Goal: Task Accomplishment & Management: Complete application form

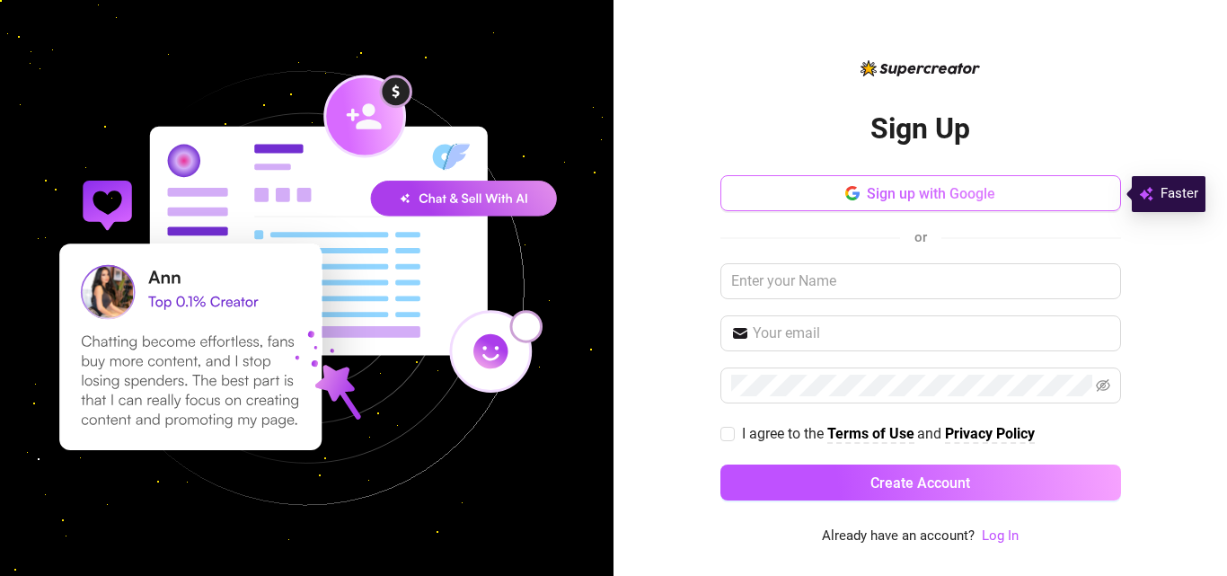
click at [959, 194] on span "Sign up with Google" at bounding box center [931, 193] width 128 height 17
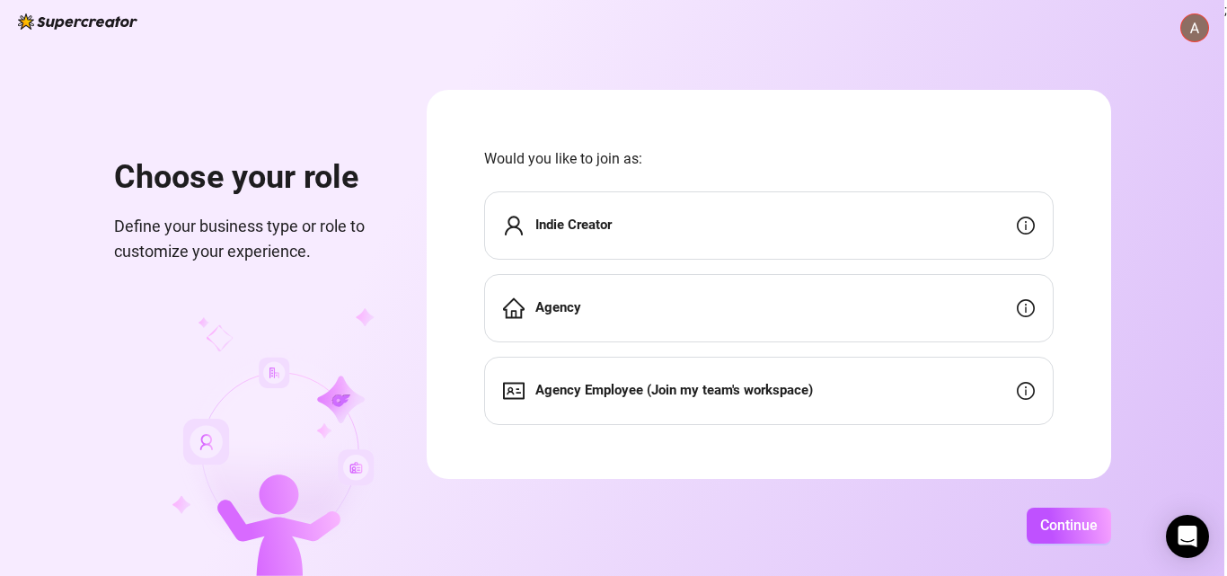
click at [671, 220] on div "Indie Creator" at bounding box center [769, 225] width 570 height 68
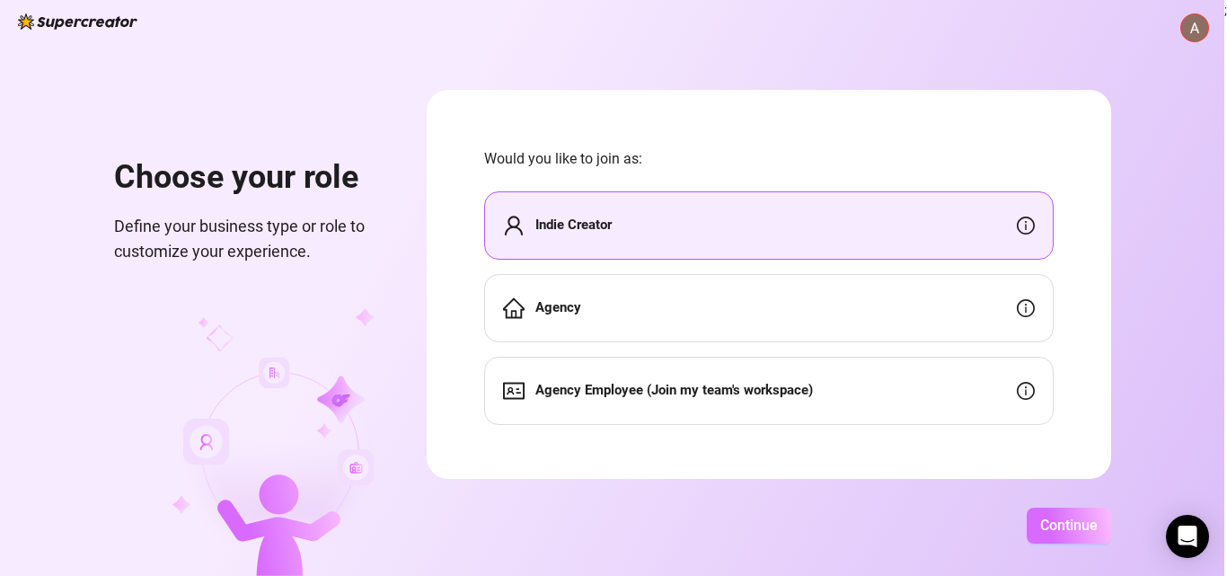
click at [1073, 529] on span "Continue" at bounding box center [1068, 525] width 57 height 17
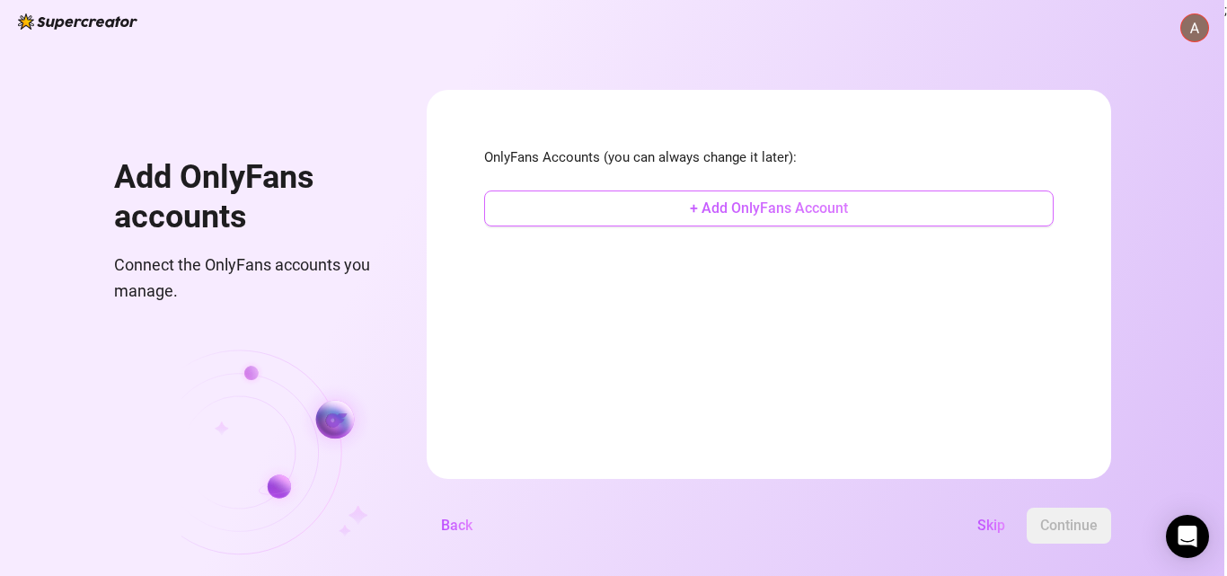
click at [761, 220] on button "+ Add OnlyFans Account" at bounding box center [769, 208] width 570 height 36
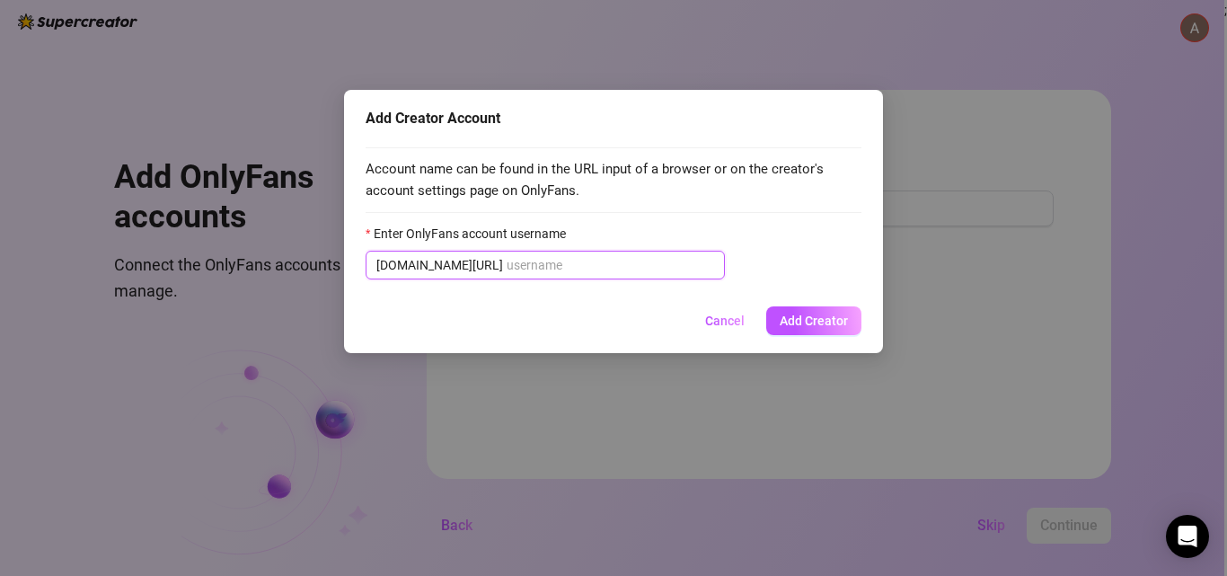
paste input "u513517507"
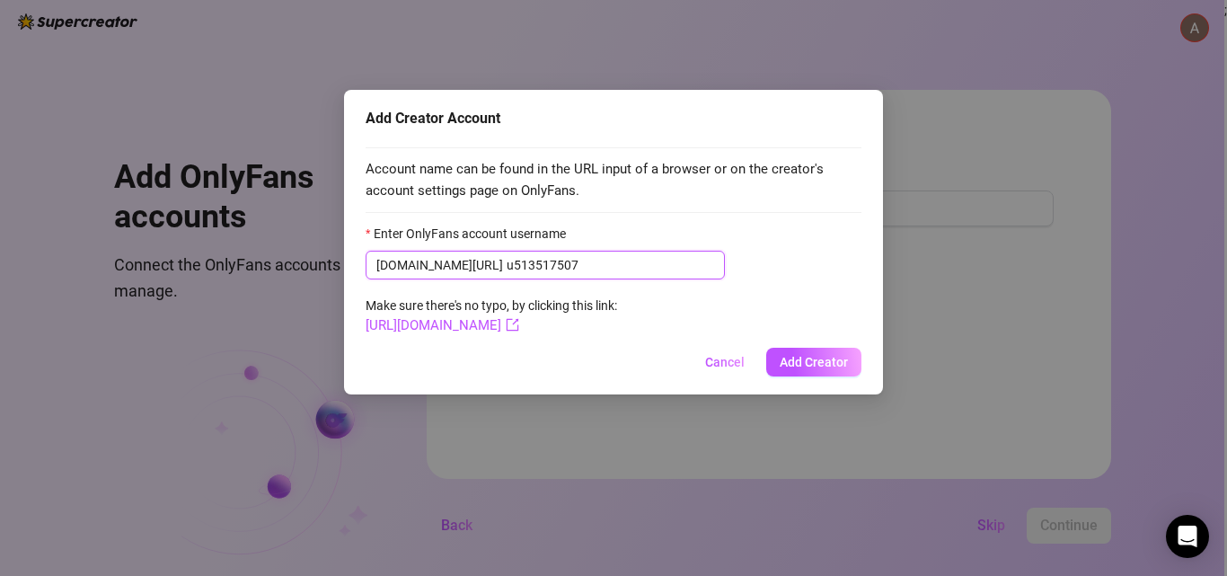
type input "u513517507"
click at [519, 327] on link "https://onlyfans.com/u513517507" at bounding box center [443, 325] width 154 height 16
click at [833, 368] on span "Add Creator" at bounding box center [814, 362] width 68 height 14
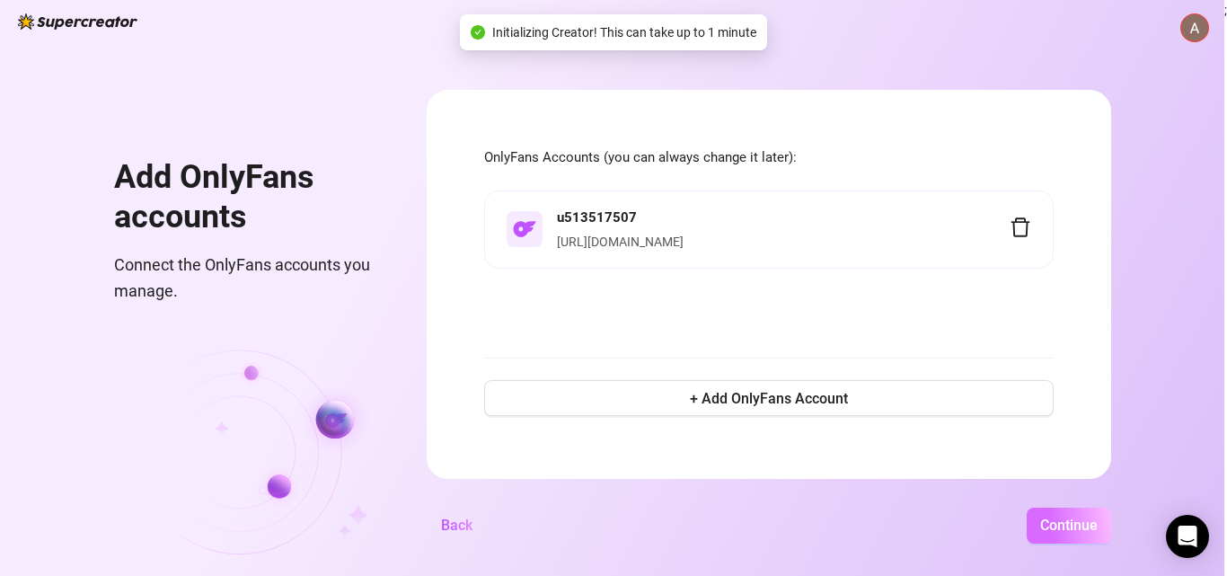
click at [1076, 517] on span "Continue" at bounding box center [1068, 525] width 57 height 17
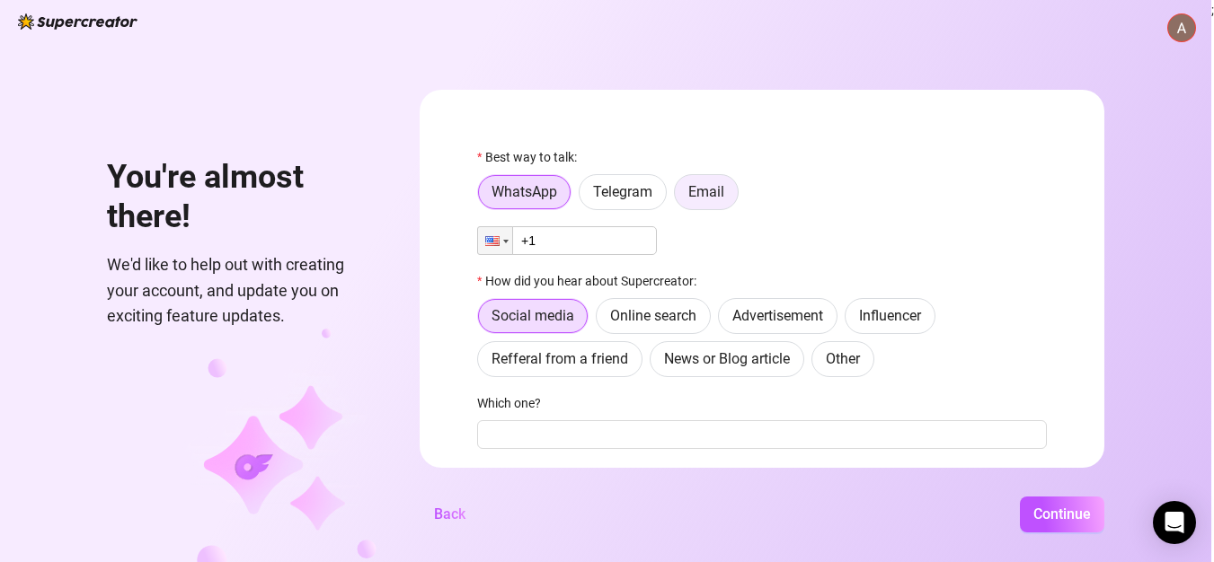
click at [718, 197] on span "Email" at bounding box center [706, 191] width 36 height 17
click at [679, 197] on input "Email" at bounding box center [679, 197] width 0 height 0
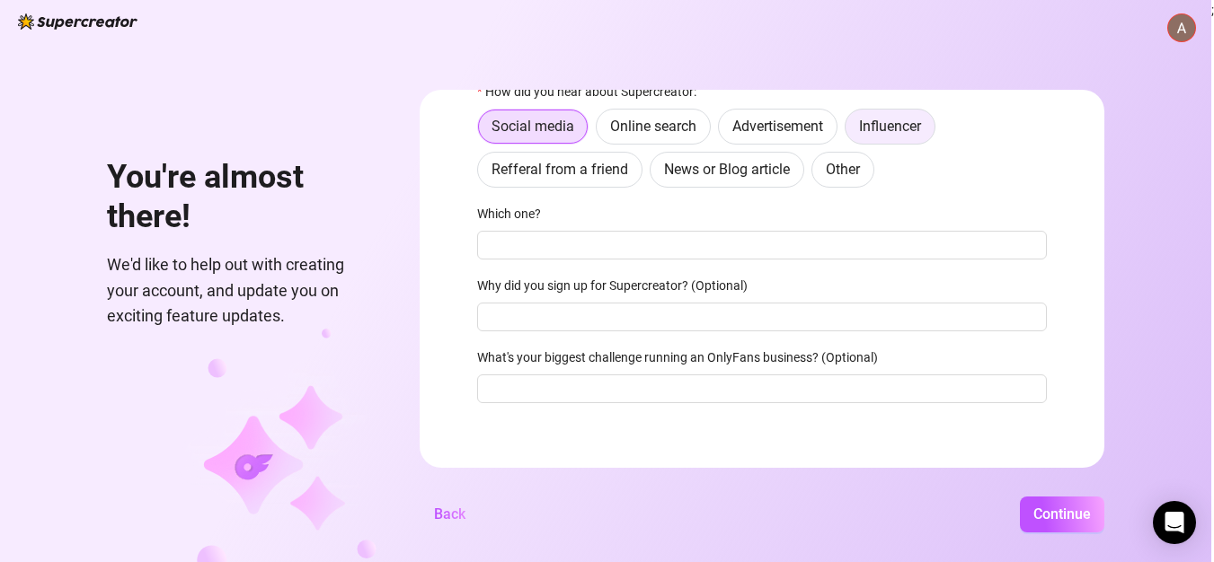
scroll to position [34, 0]
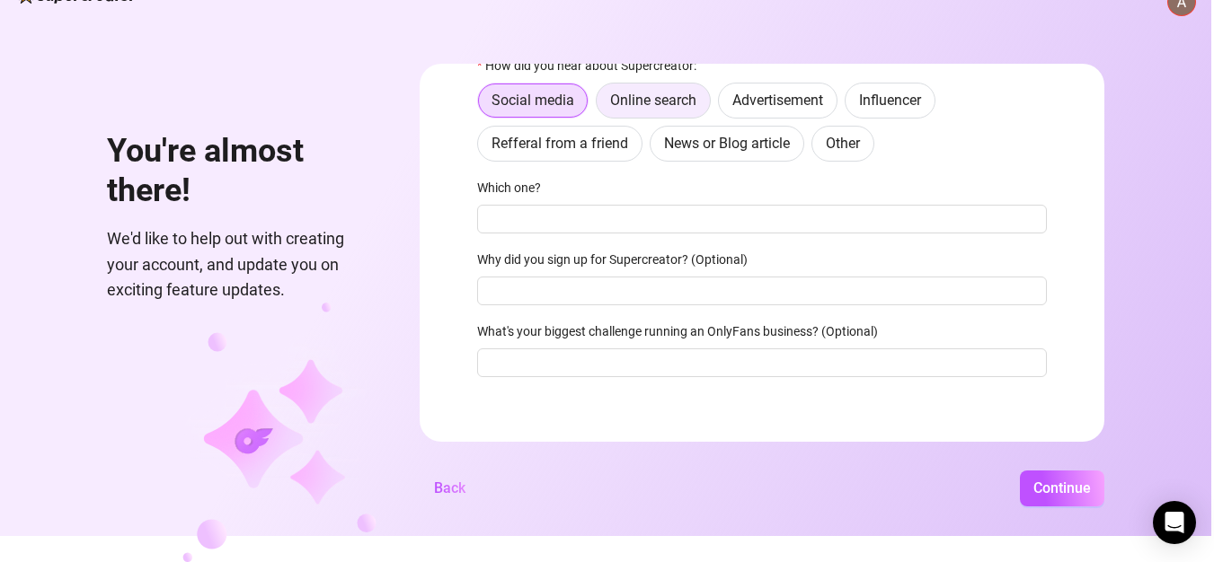
click at [661, 93] on span "Online search" at bounding box center [653, 100] width 86 height 17
click at [601, 105] on input "Online search" at bounding box center [601, 105] width 0 height 0
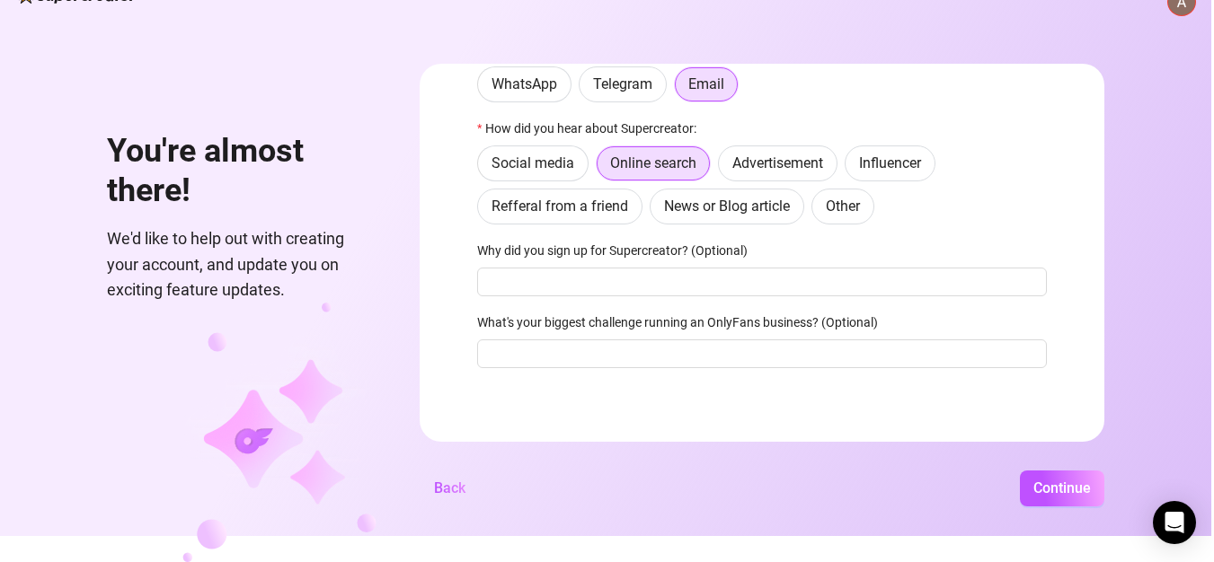
scroll to position [73, 0]
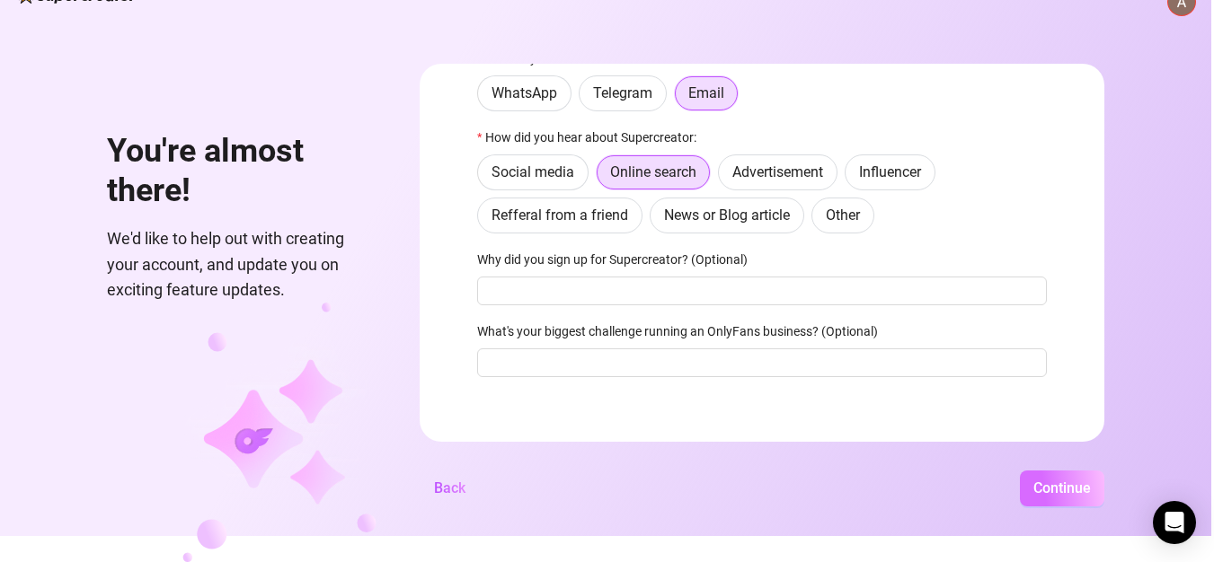
click at [1064, 490] on span "Continue" at bounding box center [1061, 488] width 57 height 17
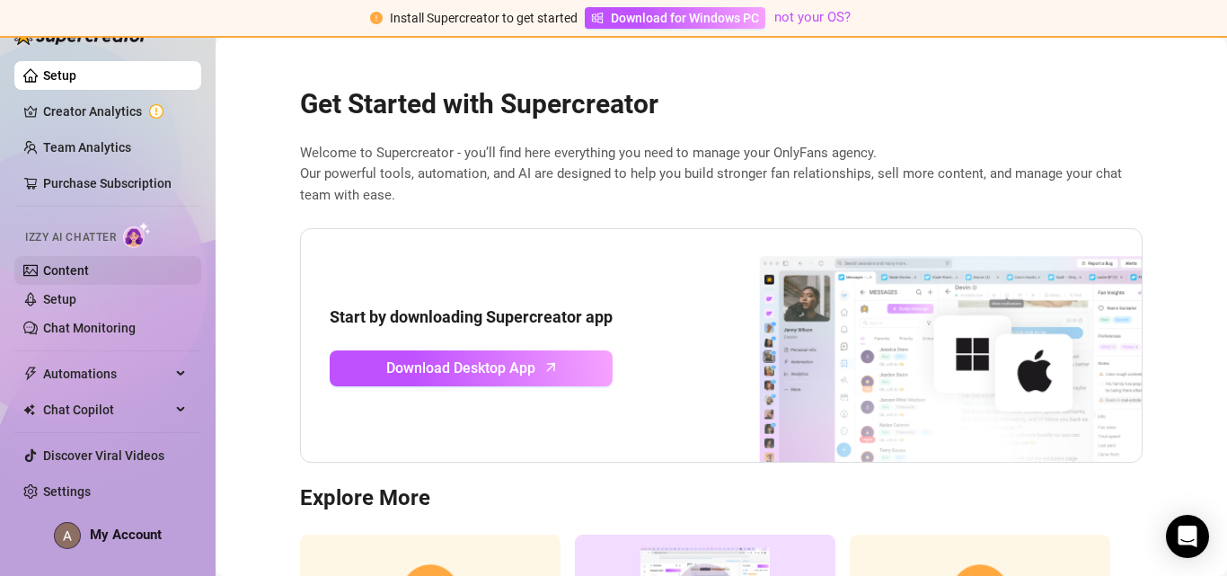
click at [89, 269] on link "Content" at bounding box center [66, 270] width 46 height 14
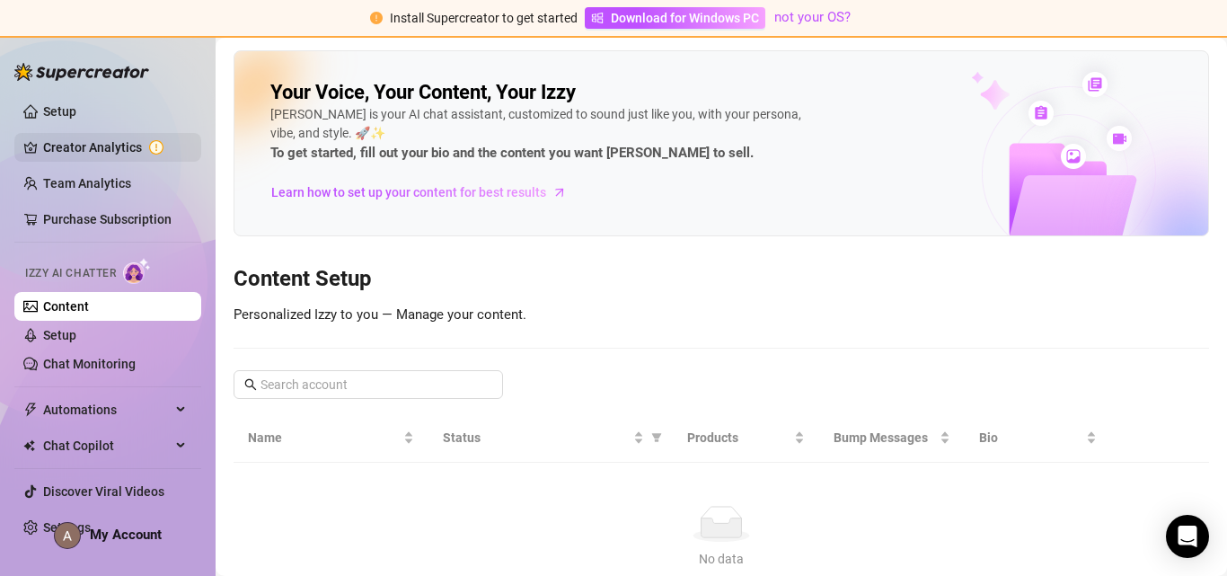
click at [104, 147] on link "Creator Analytics" at bounding box center [115, 147] width 144 height 29
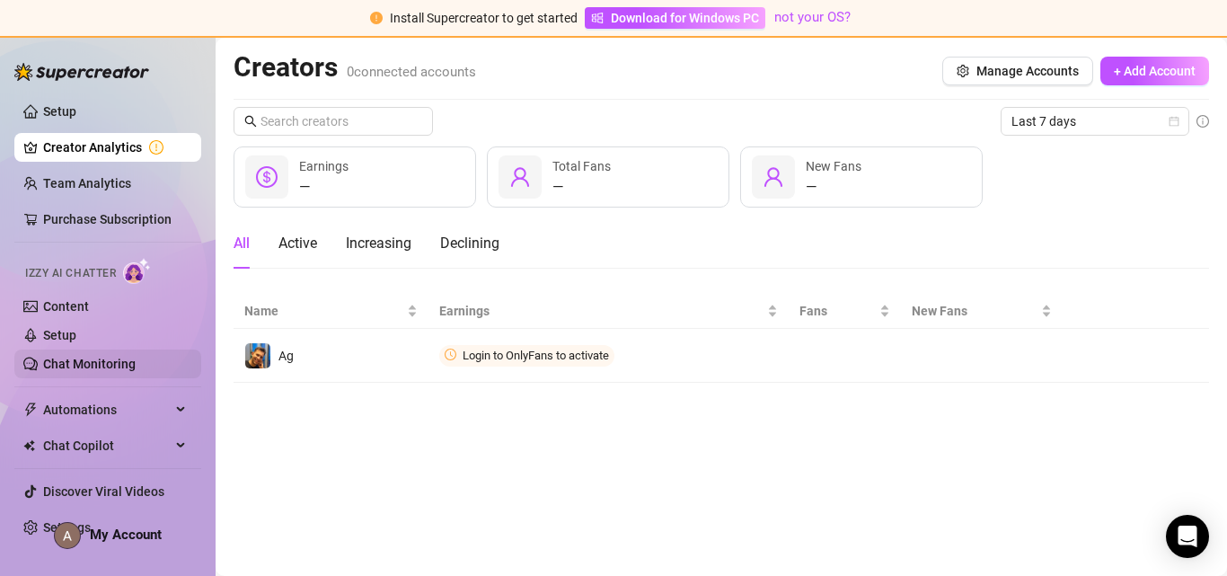
click at [110, 361] on link "Chat Monitoring" at bounding box center [89, 364] width 93 height 14
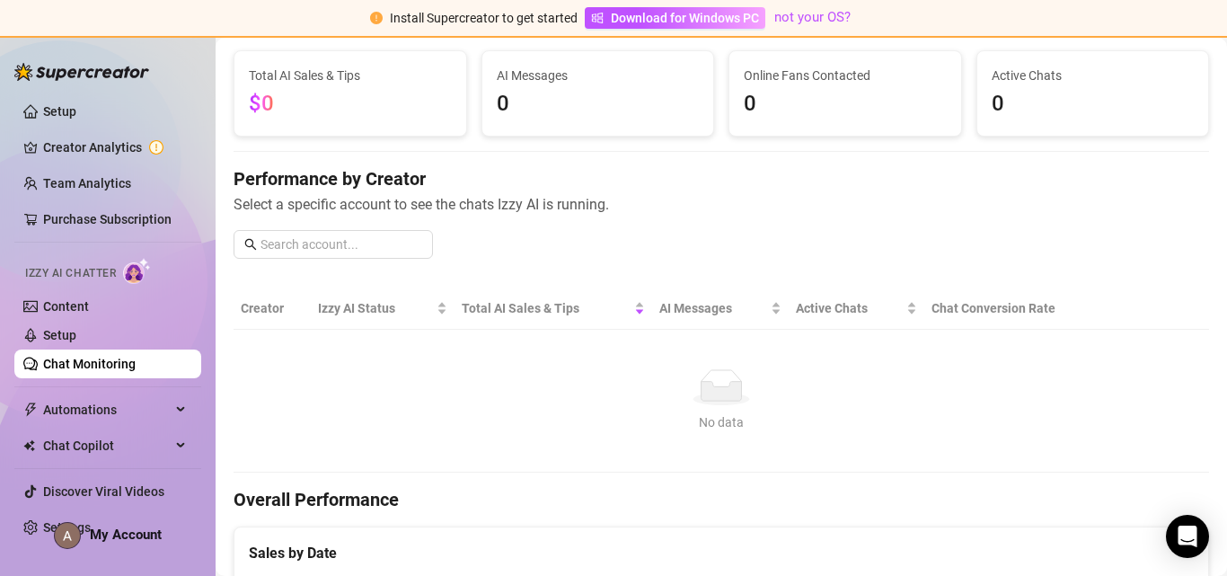
scroll to position [269, 0]
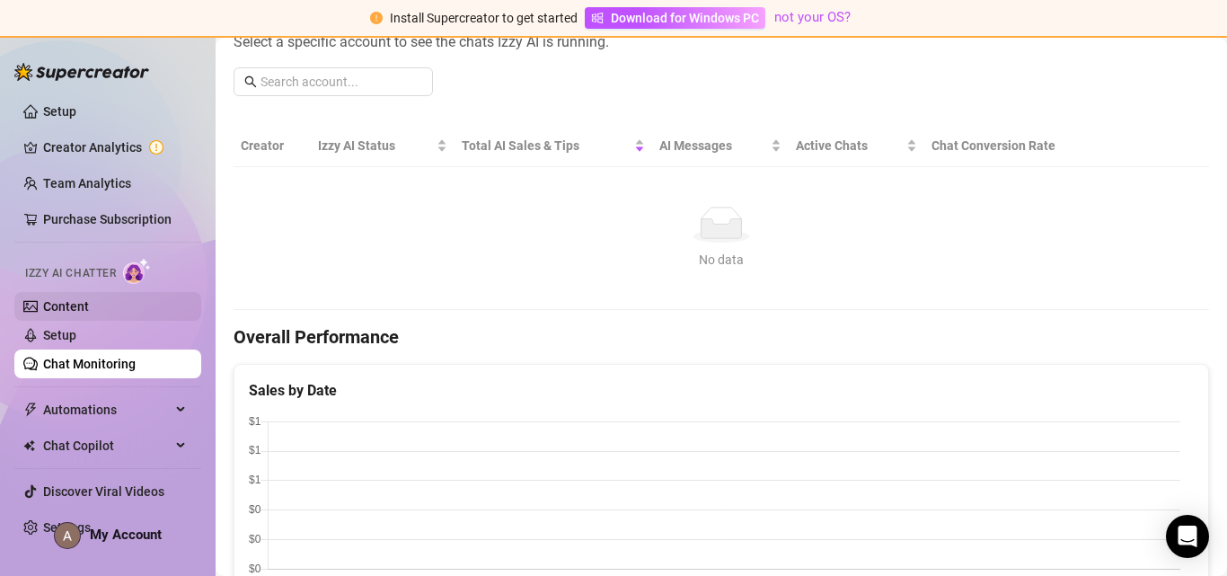
click at [84, 306] on link "Content" at bounding box center [66, 306] width 46 height 14
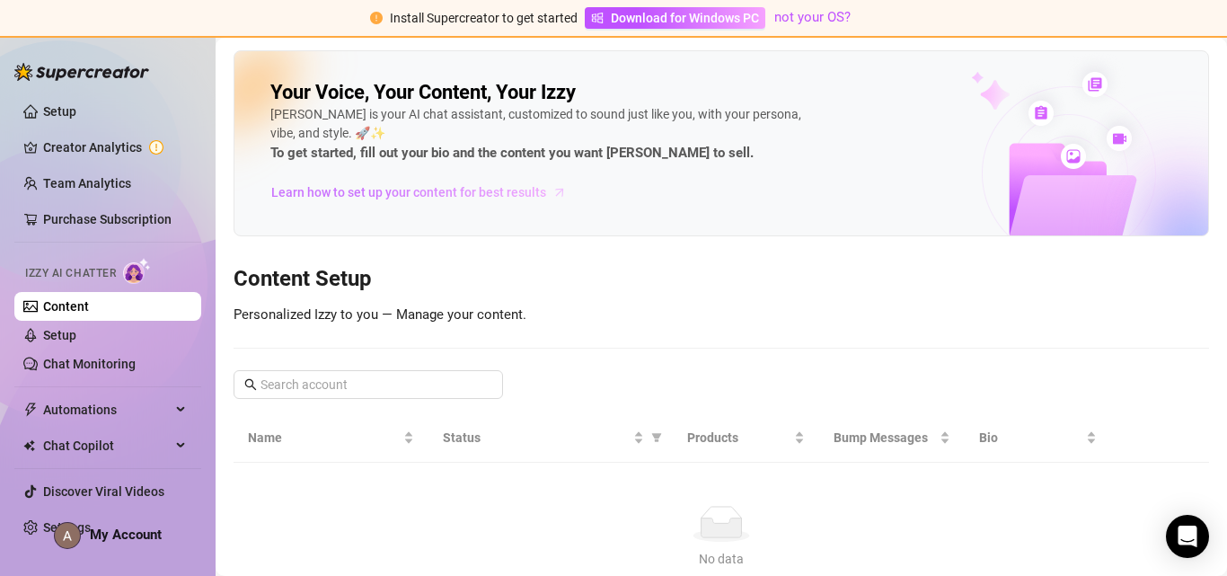
click at [523, 188] on span "Learn how to set up your content for best results" at bounding box center [408, 192] width 275 height 20
click at [144, 216] on link "Purchase Subscription" at bounding box center [107, 219] width 128 height 14
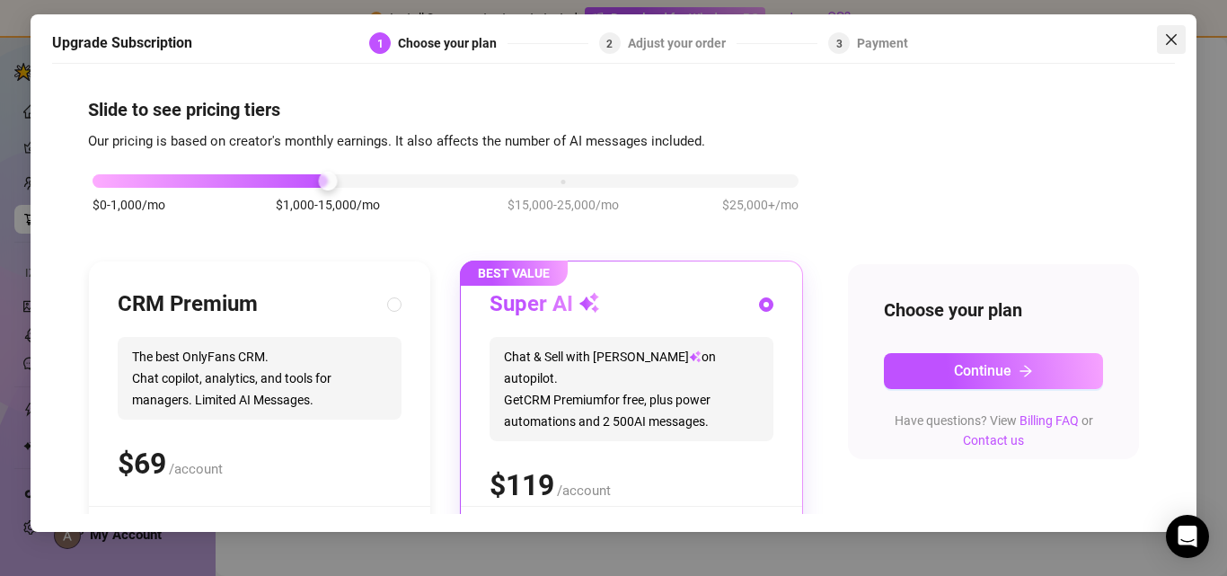
click at [1175, 40] on icon "close" at bounding box center [1171, 39] width 14 height 14
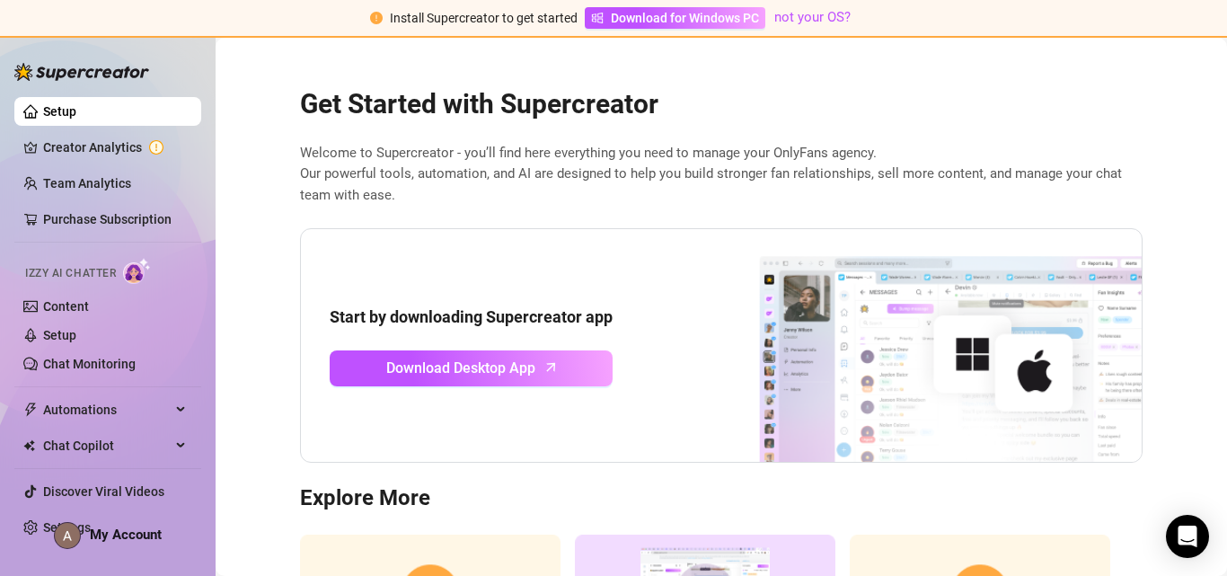
click at [61, 113] on link "Setup" at bounding box center [59, 111] width 33 height 14
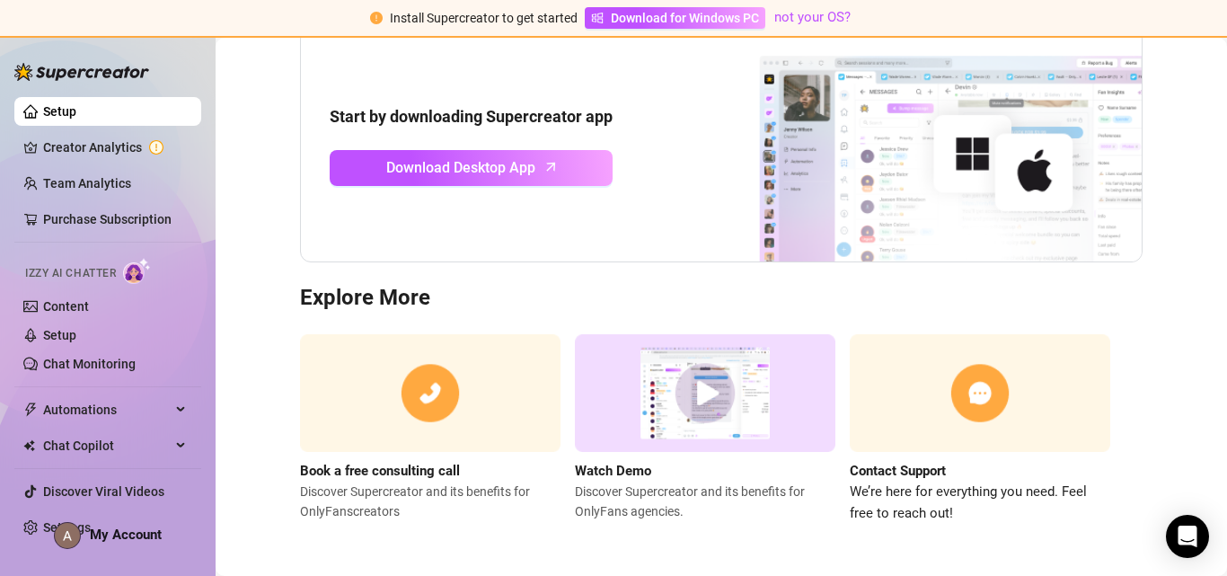
scroll to position [203, 0]
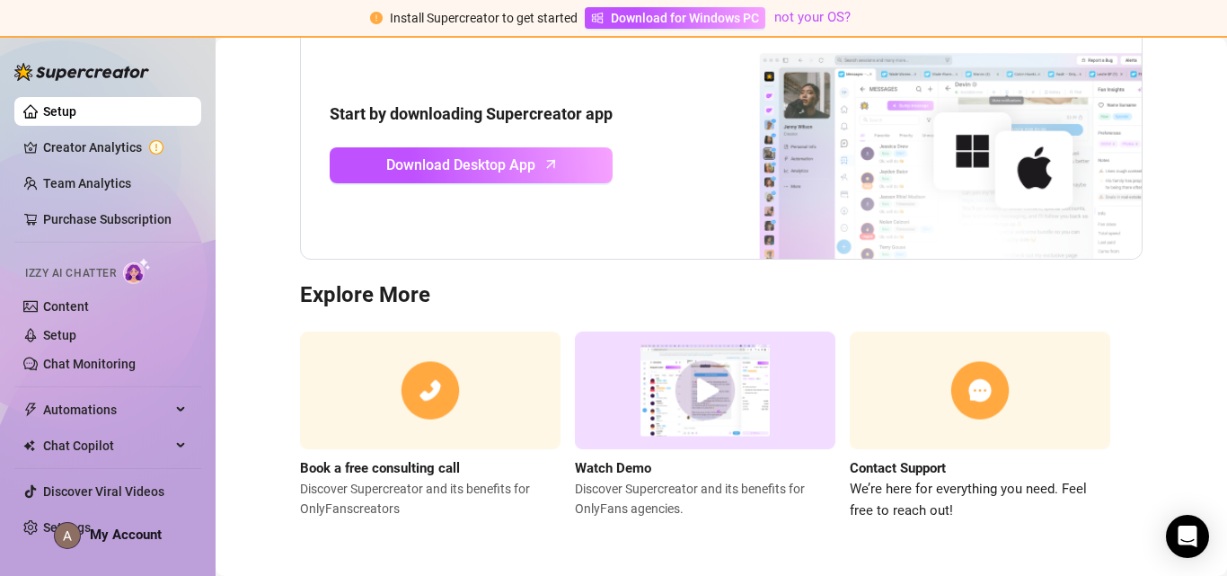
click at [693, 391] on img at bounding box center [705, 390] width 260 height 118
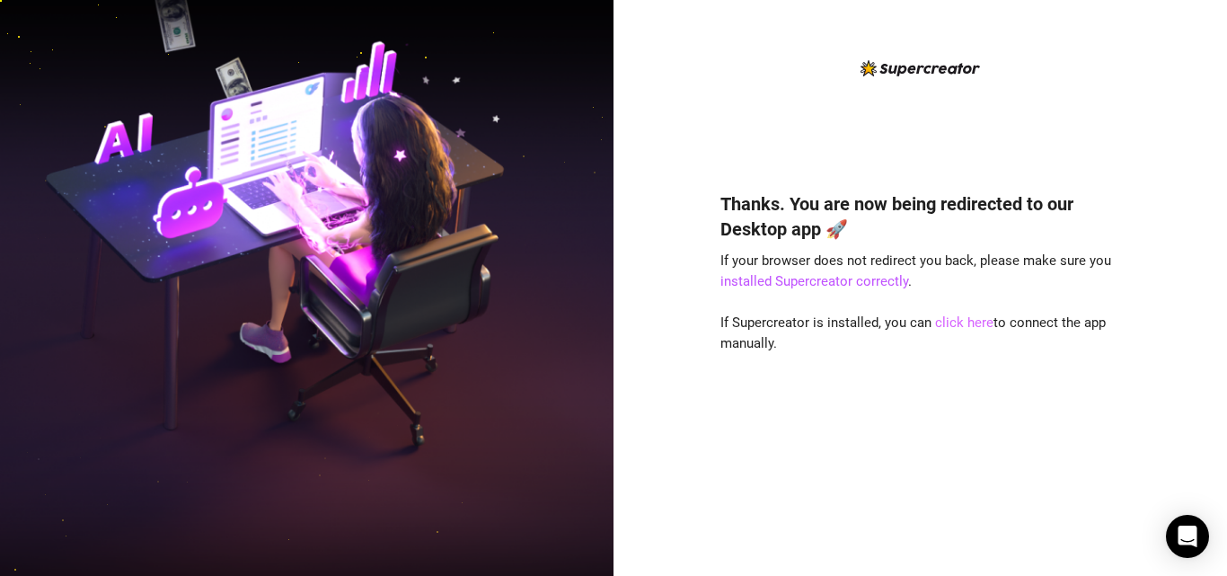
click at [953, 315] on link "click here" at bounding box center [964, 322] width 58 height 16
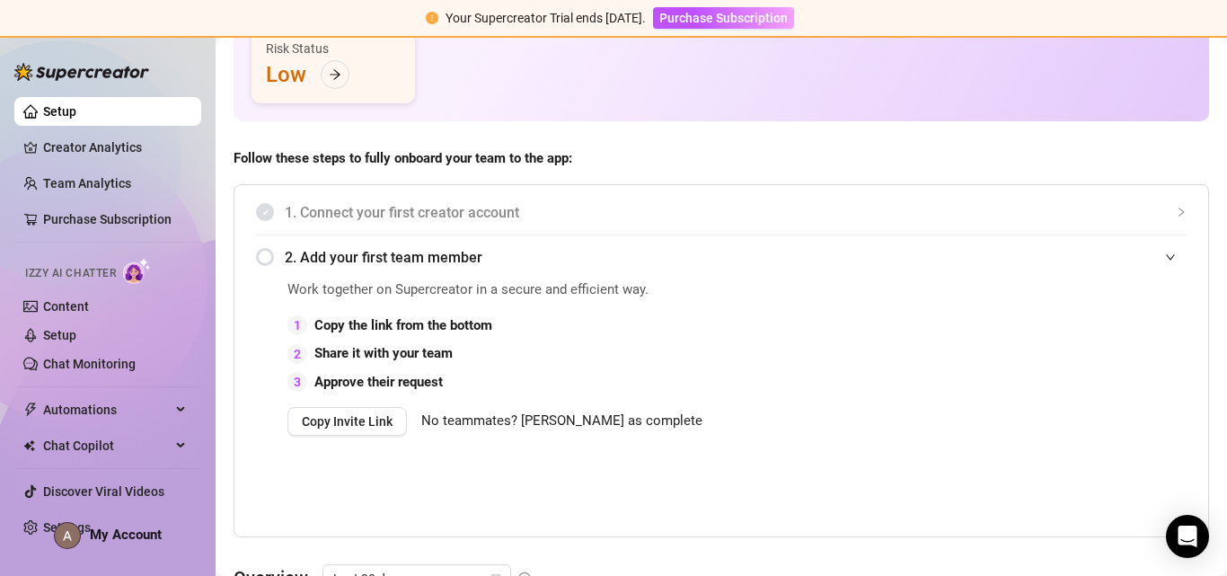
scroll to position [449, 0]
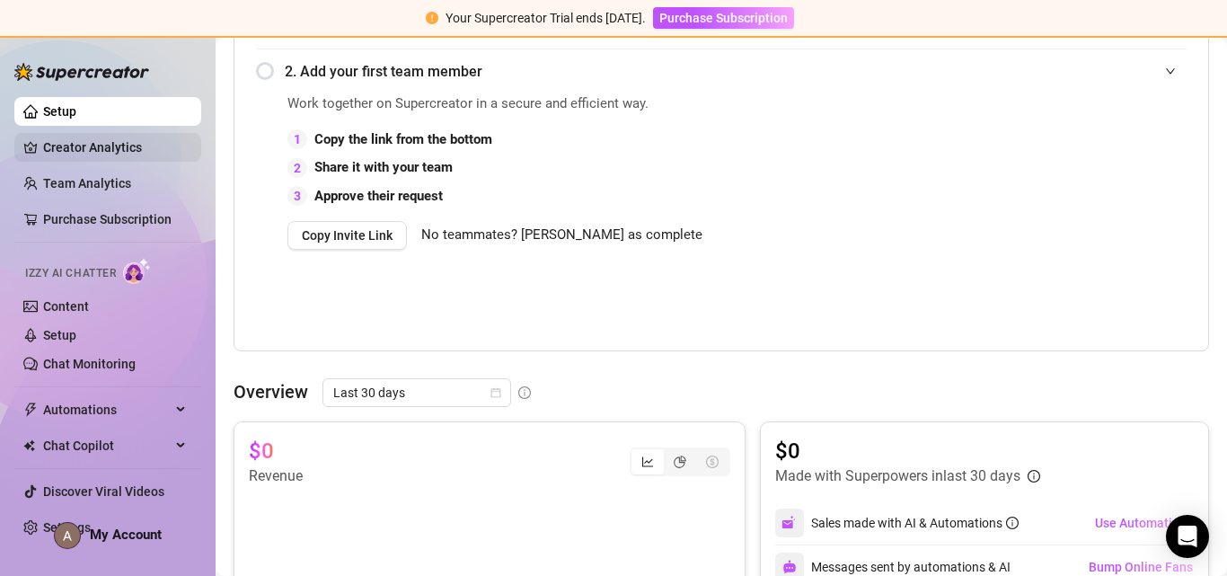
click at [116, 151] on link "Creator Analytics" at bounding box center [115, 147] width 144 height 29
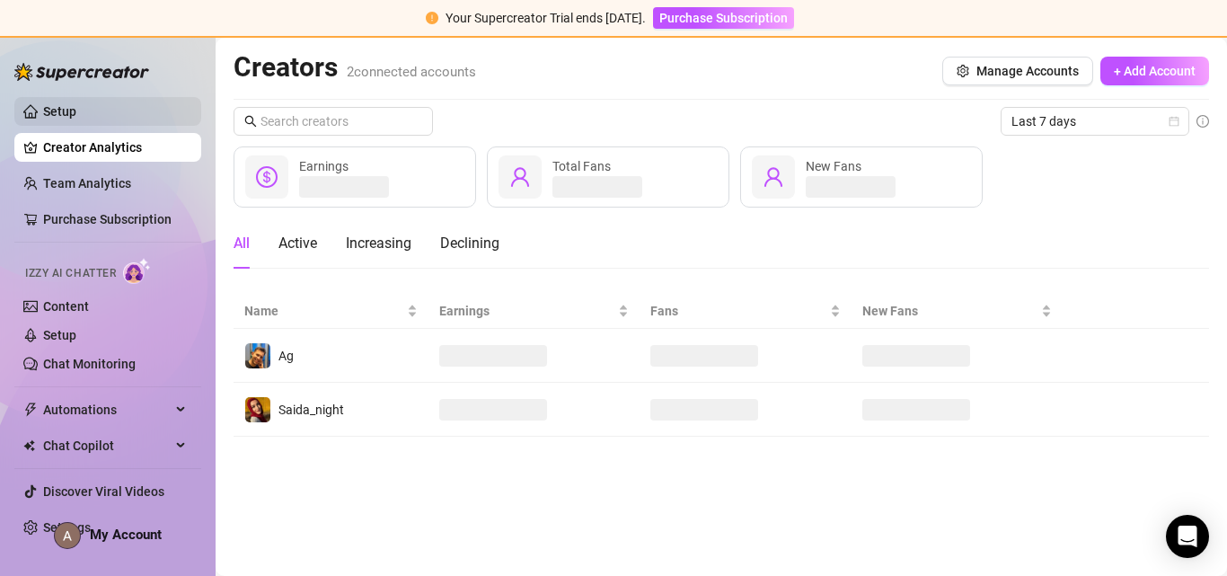
click at [61, 117] on link "Setup" at bounding box center [59, 111] width 33 height 14
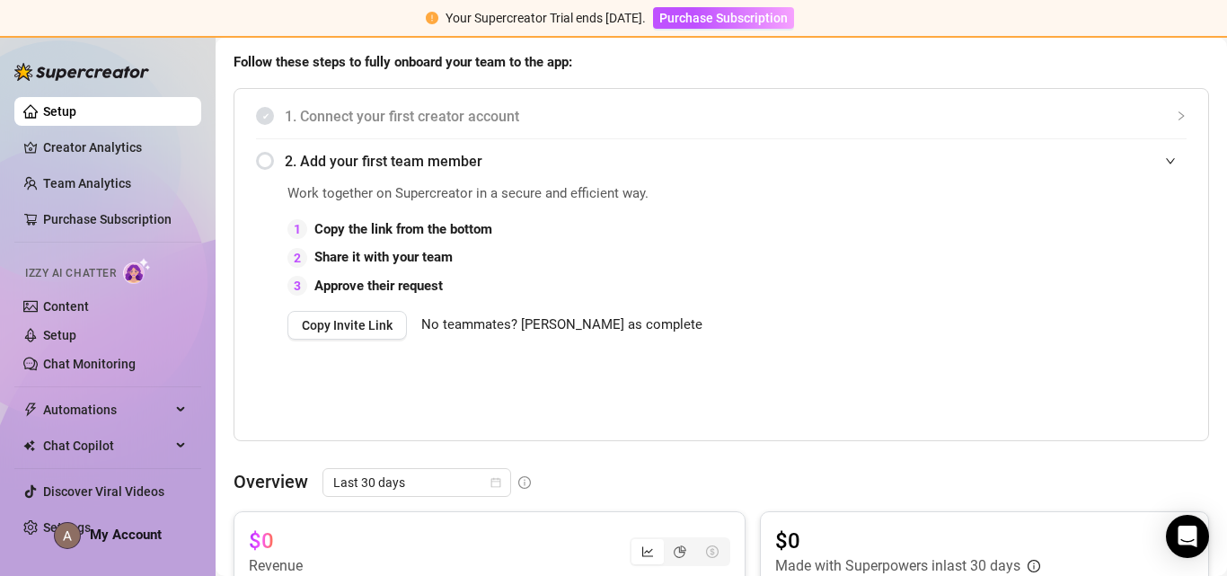
scroll to position [808, 0]
